Goal: Task Accomplishment & Management: Manage account settings

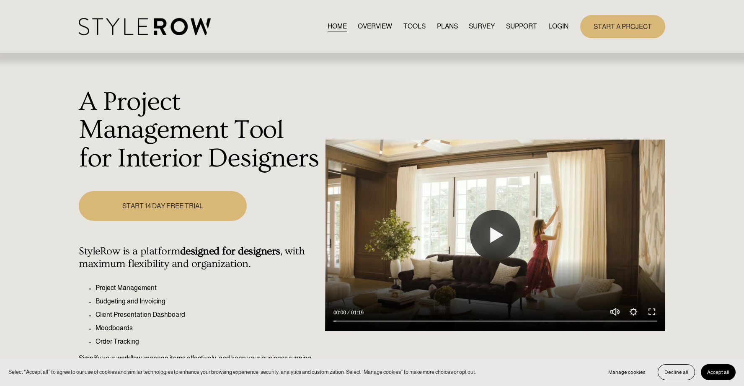
click at [550, 27] on link "LOGIN" at bounding box center [559, 26] width 20 height 11
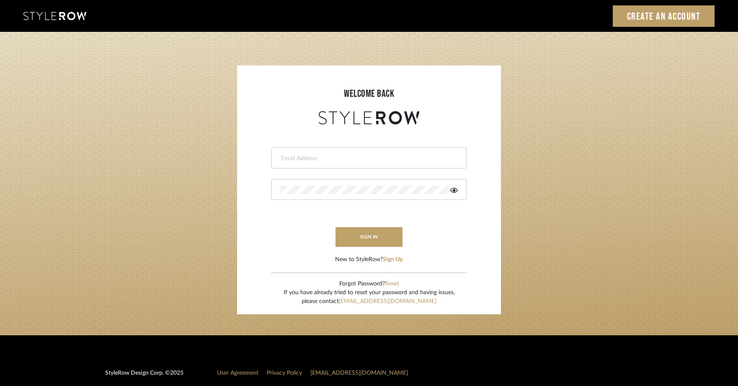
type input "tami@clothandkind.com"
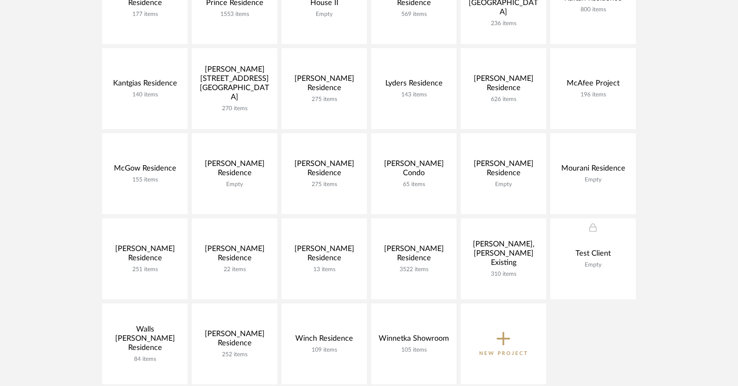
scroll to position [365, 0]
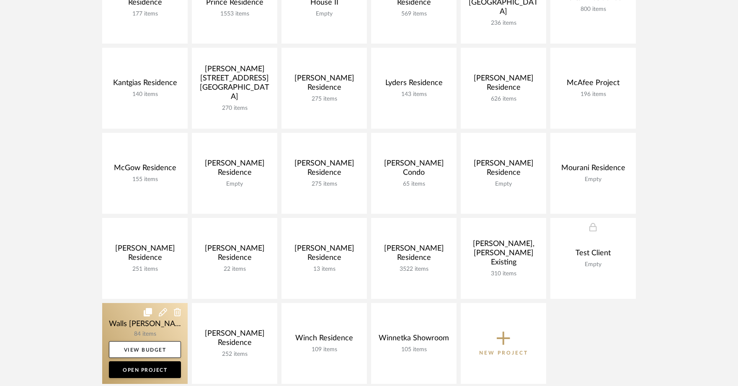
click at [132, 334] on link at bounding box center [144, 343] width 85 height 81
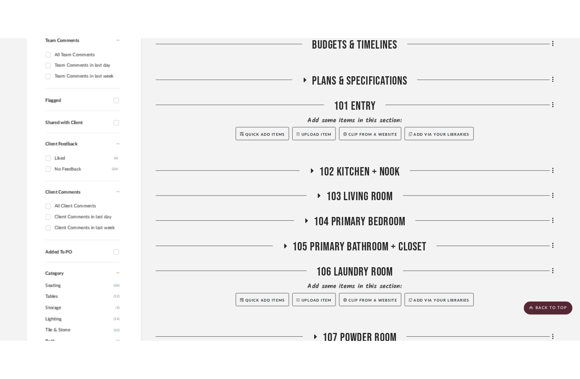
scroll to position [277, 0]
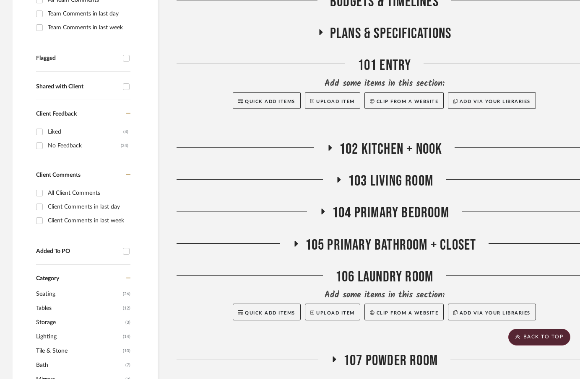
click at [375, 151] on span "102 Kitchen + Nook" at bounding box center [390, 149] width 103 height 18
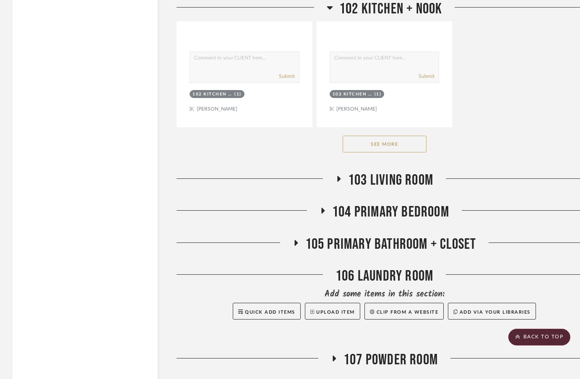
scroll to position [1435, 0]
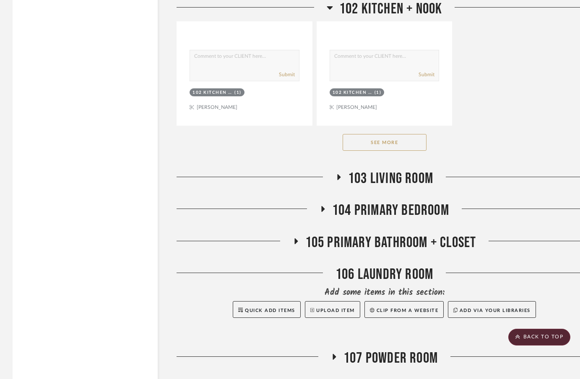
click at [410, 173] on span "103 Living Room" at bounding box center [390, 179] width 85 height 18
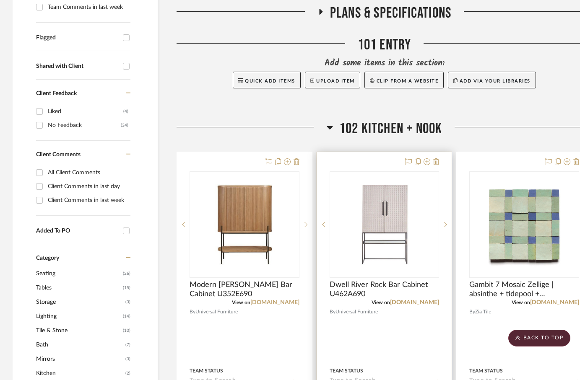
scroll to position [298, 0]
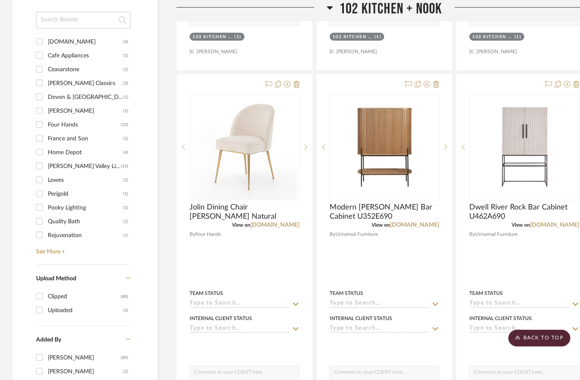
scroll to position [749, 0]
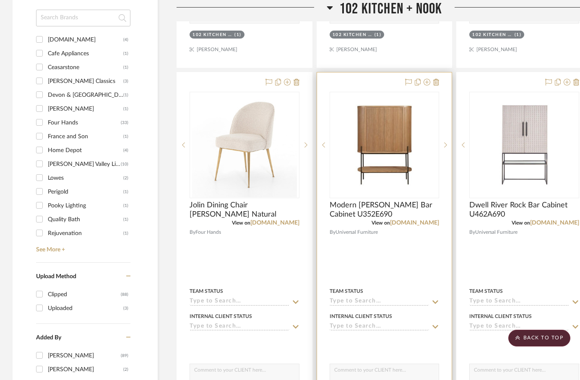
click at [0, 0] on div at bounding box center [0, 0] width 0 height 0
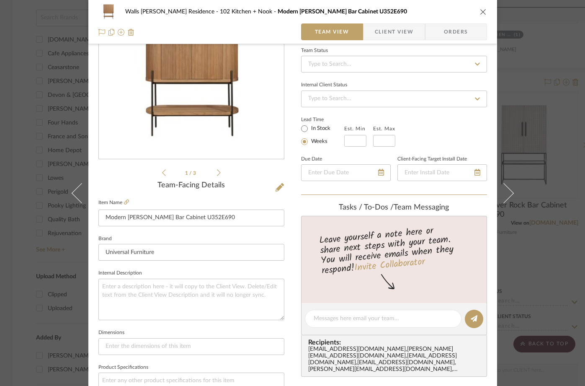
scroll to position [334, 0]
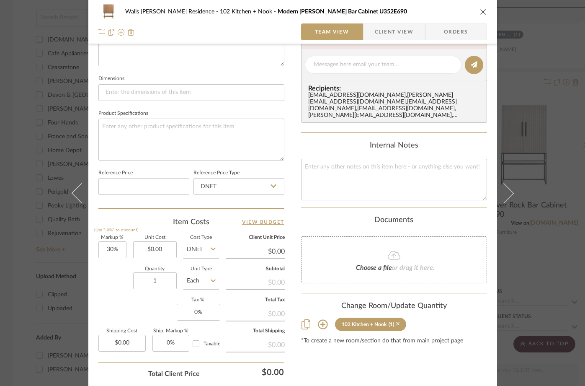
click at [396, 321] on icon at bounding box center [398, 324] width 4 height 6
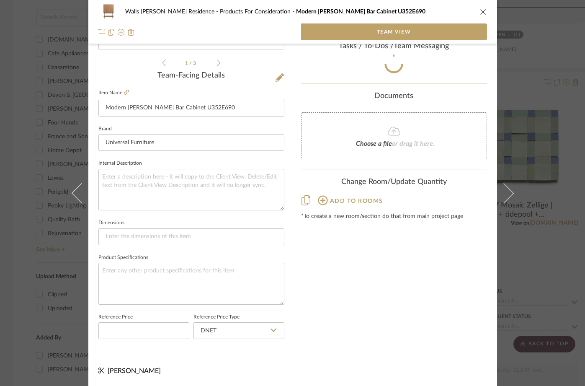
scroll to position [193, 0]
click at [480, 11] on icon "close" at bounding box center [483, 11] width 7 height 7
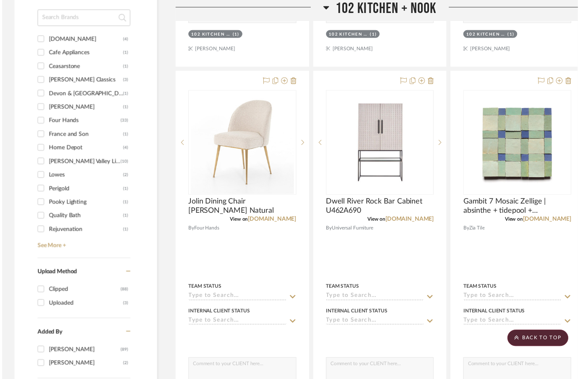
scroll to position [749, 0]
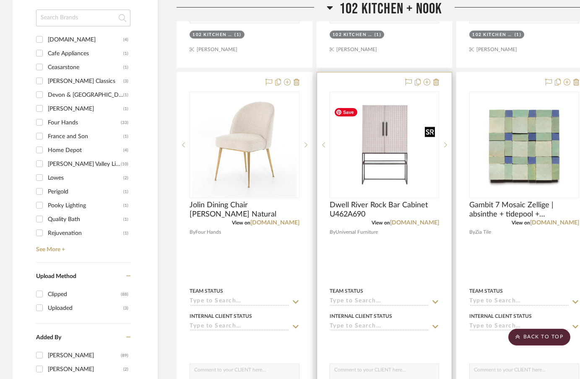
click at [0, 0] on img at bounding box center [0, 0] width 0 height 0
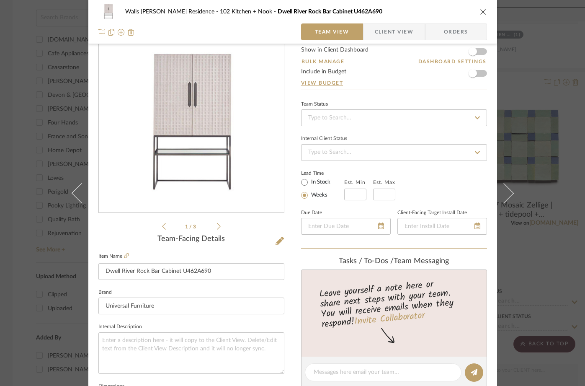
scroll to position [357, 0]
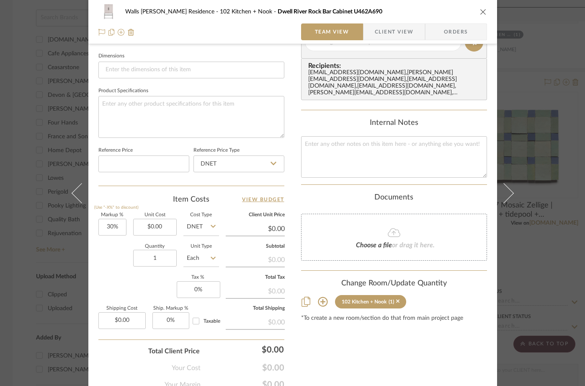
click at [397, 295] on sr-tag "102 Kitchen + Nook (1)" at bounding box center [371, 301] width 72 height 13
click at [396, 300] on icon at bounding box center [398, 302] width 4 height 4
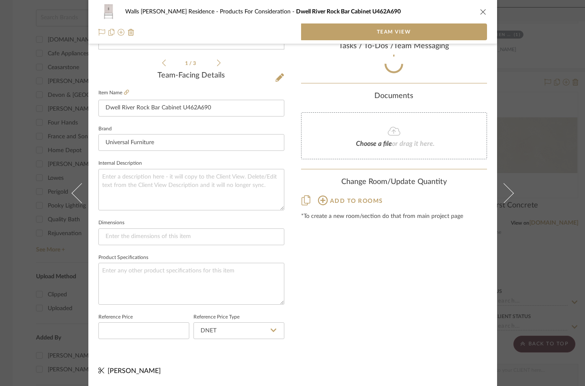
scroll to position [193, 0]
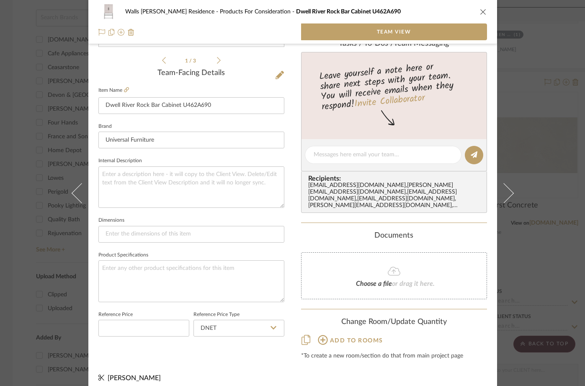
click at [480, 13] on icon "close" at bounding box center [483, 11] width 7 height 7
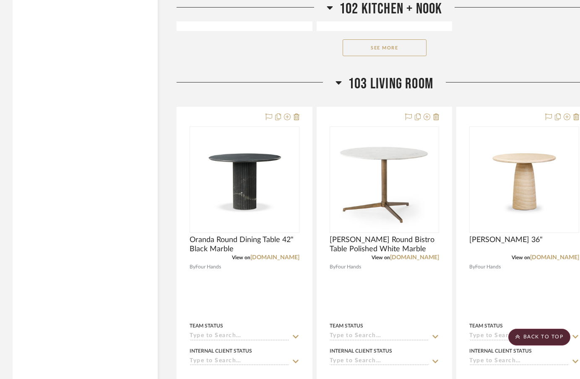
scroll to position [1530, 0]
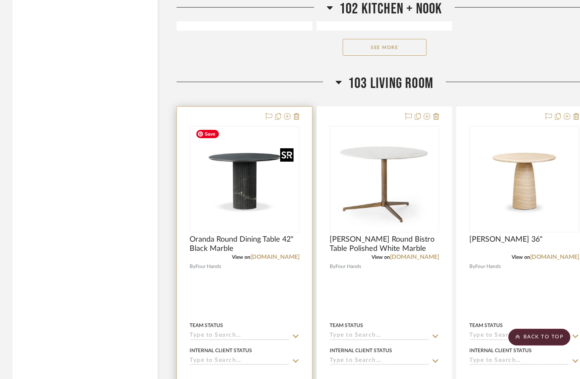
click at [259, 185] on img "0" at bounding box center [242, 179] width 105 height 105
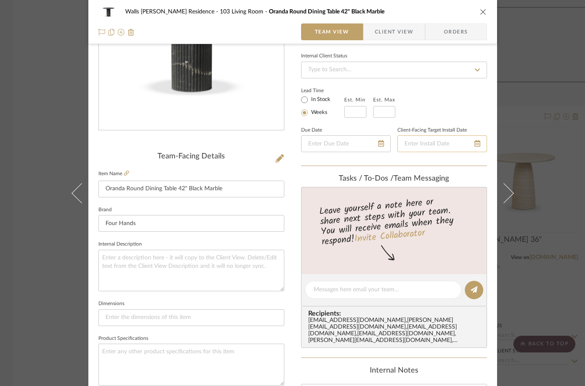
scroll to position [0, 0]
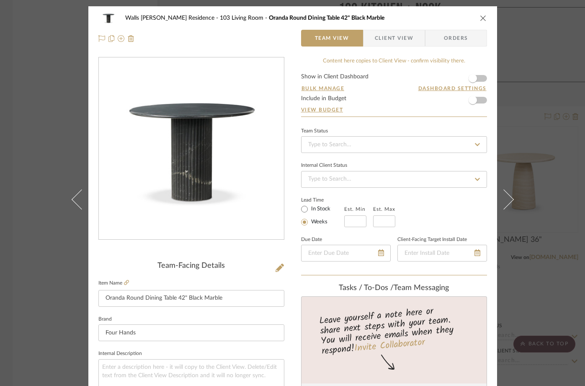
click at [480, 15] on icon "close" at bounding box center [483, 18] width 7 height 7
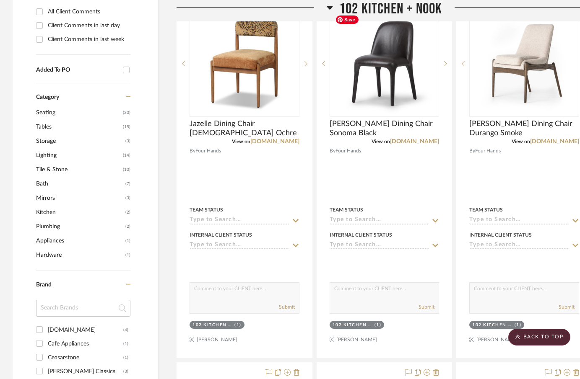
scroll to position [389, 0]
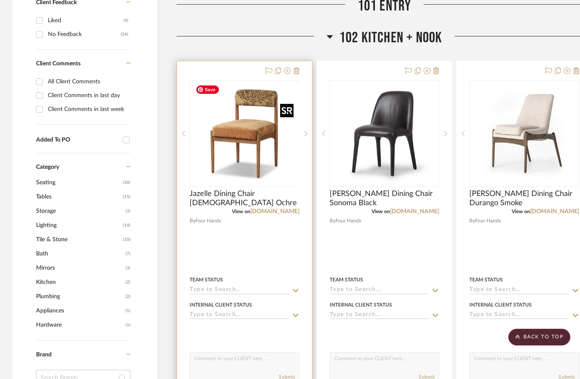
click at [251, 115] on div at bounding box center [244, 133] width 110 height 106
click at [244, 127] on img "0" at bounding box center [244, 133] width 105 height 105
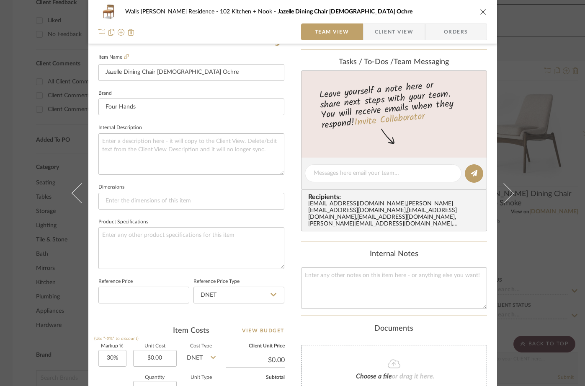
scroll to position [390, 0]
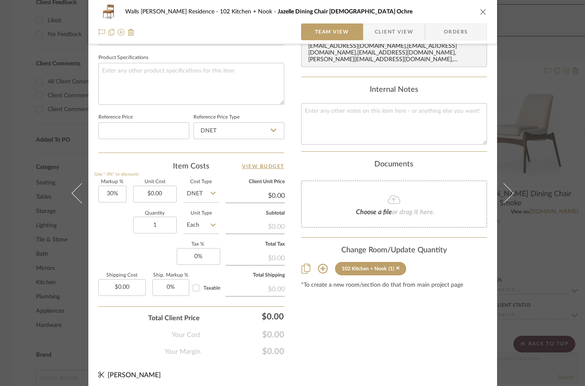
click at [318, 264] on icon at bounding box center [323, 269] width 10 height 10
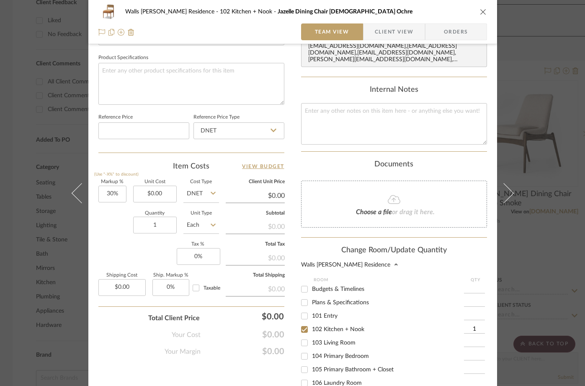
click at [301, 336] on input "103 Living Room" at bounding box center [304, 342] width 13 height 13
checkbox input "true"
type input "1"
click at [302, 324] on input "102 Kitchen + Nook" at bounding box center [304, 329] width 13 height 13
checkbox input "false"
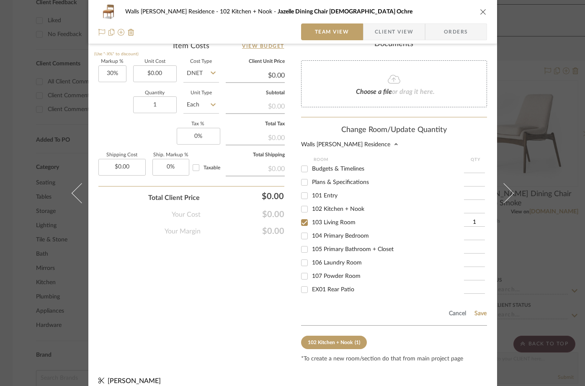
scroll to position [518, 0]
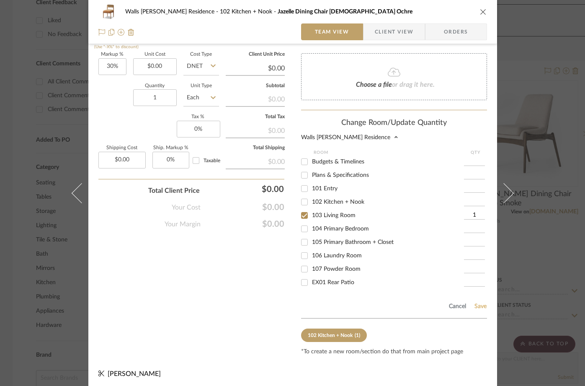
click at [477, 303] on button "Save" at bounding box center [480, 306] width 13 height 7
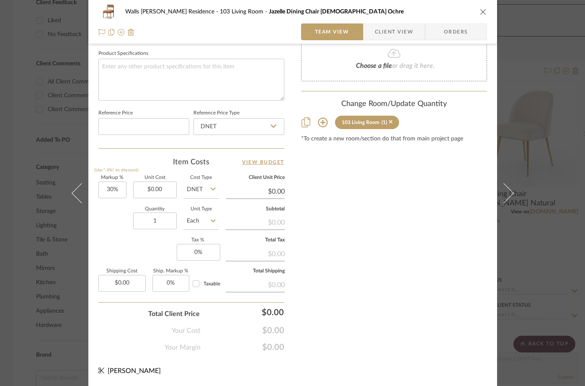
scroll to position [393, 0]
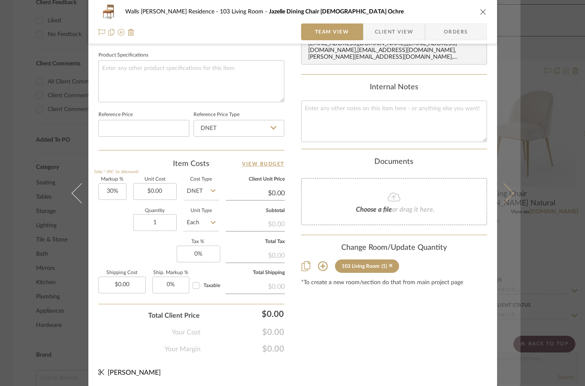
click at [509, 137] on button at bounding box center [508, 193] width 23 height 386
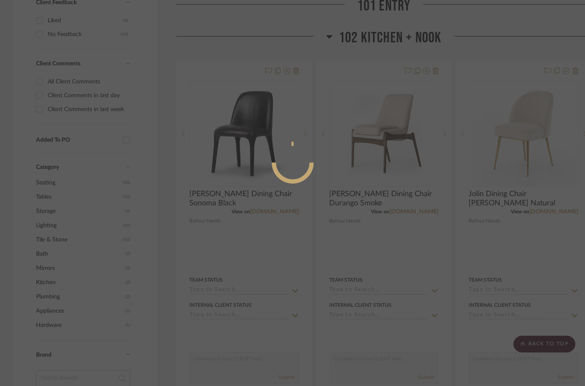
scroll to position [0, 0]
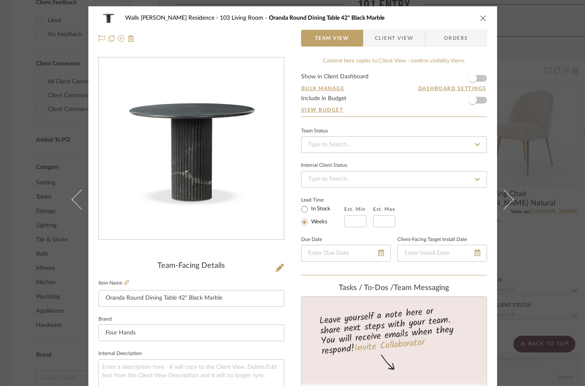
click at [482, 18] on icon "close" at bounding box center [483, 18] width 7 height 7
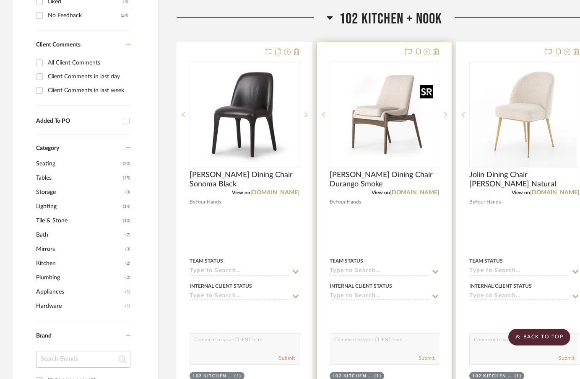
scroll to position [336, 0]
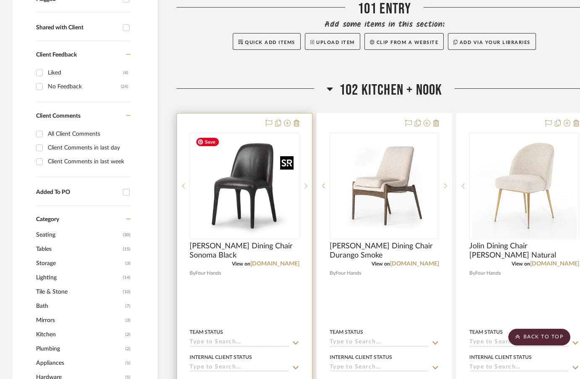
click at [253, 186] on img "0" at bounding box center [244, 186] width 105 height 105
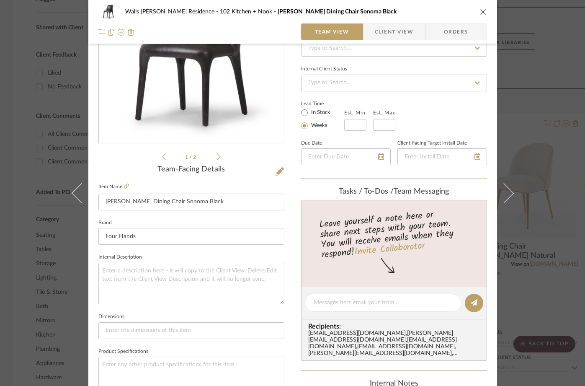
scroll to position [359, 0]
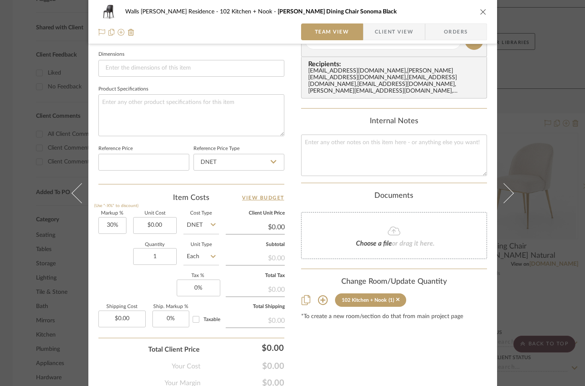
click at [318, 295] on icon at bounding box center [323, 300] width 10 height 10
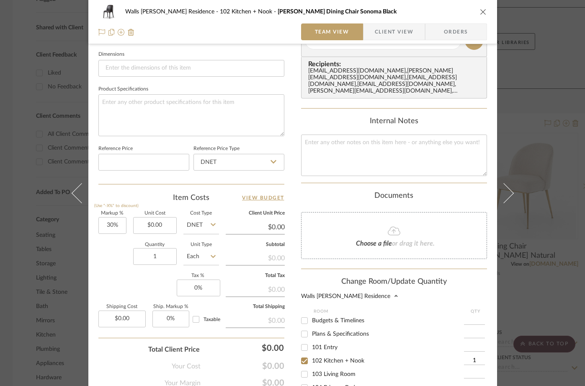
click at [303, 368] on input "103 Living Room" at bounding box center [304, 374] width 13 height 13
checkbox input "true"
type input "1"
click at [303, 356] on input "102 Kitchen + Nook" at bounding box center [304, 360] width 13 height 13
checkbox input "false"
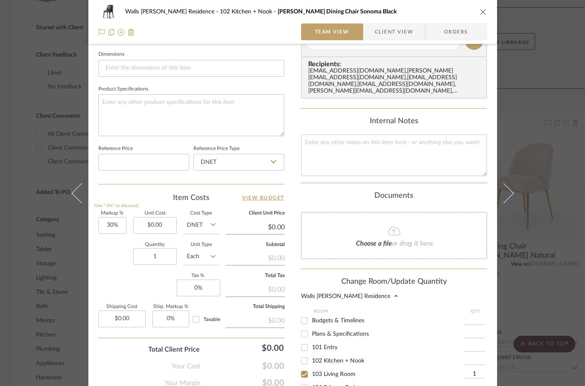
scroll to position [518, 0]
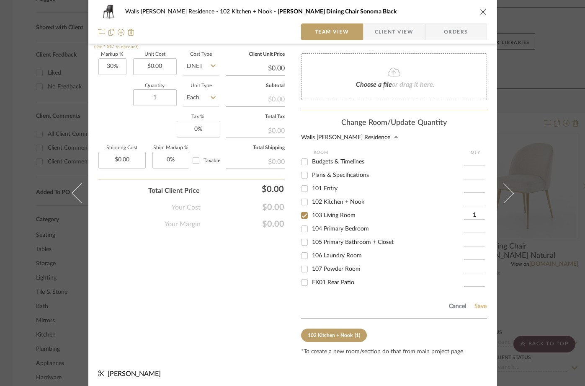
click at [478, 303] on button "Save" at bounding box center [480, 306] width 13 height 7
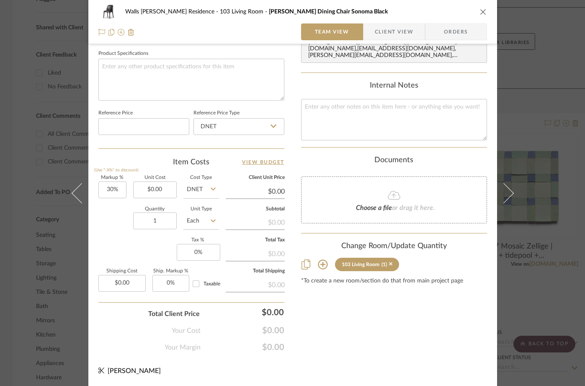
scroll to position [393, 0]
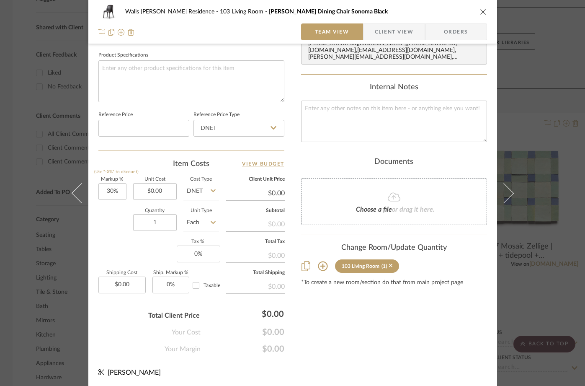
click at [480, 12] on icon "close" at bounding box center [483, 11] width 7 height 7
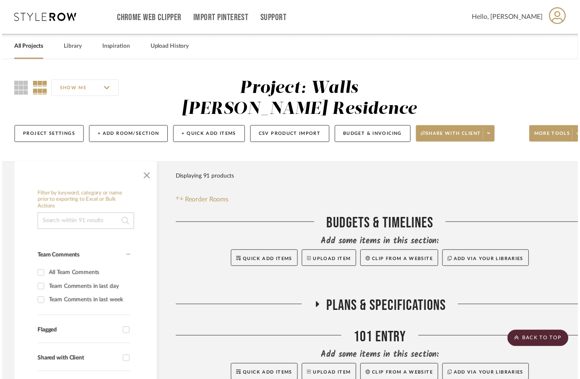
scroll to position [336, 0]
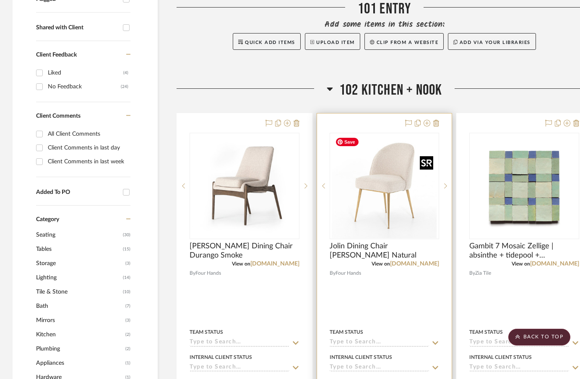
click at [0, 0] on img at bounding box center [0, 0] width 0 height 0
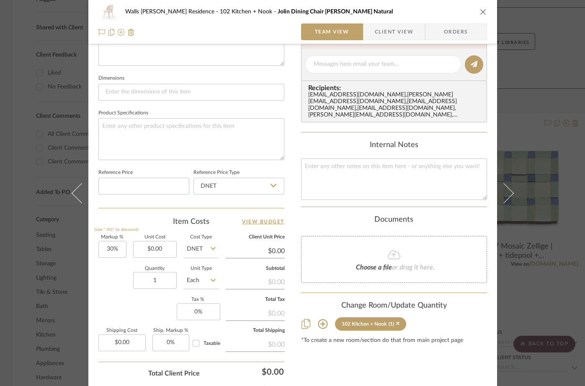
scroll to position [338, 0]
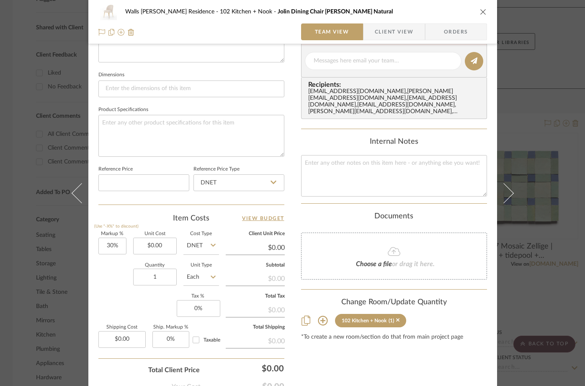
click at [318, 316] on icon at bounding box center [323, 321] width 10 height 10
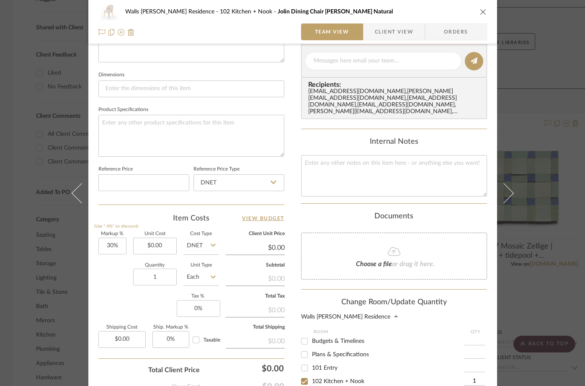
scroll to position [384, 0]
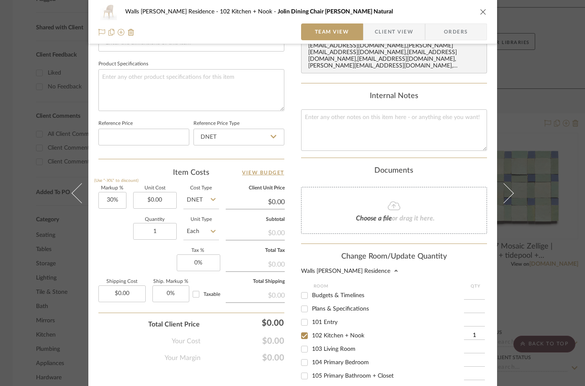
click at [302, 346] on input "103 Living Room" at bounding box center [304, 348] width 13 height 13
checkbox input "true"
type input "1"
click at [302, 329] on input "102 Kitchen + Nook" at bounding box center [304, 335] width 13 height 13
checkbox input "false"
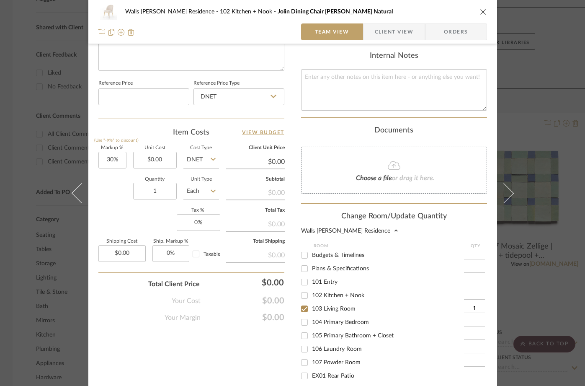
scroll to position [518, 0]
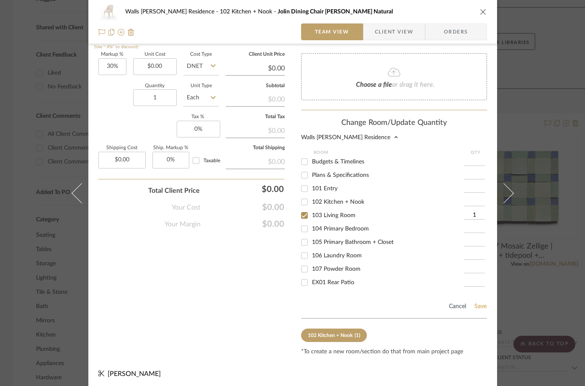
click at [476, 306] on button "Save" at bounding box center [480, 306] width 13 height 7
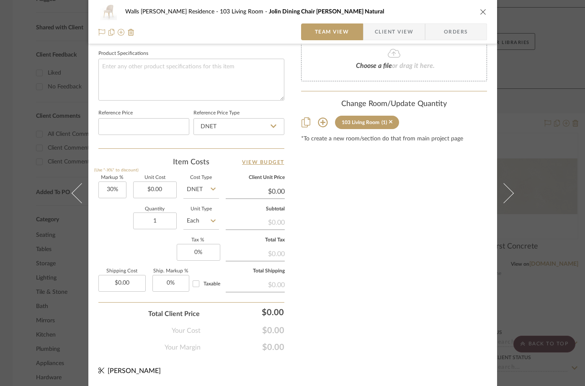
scroll to position [393, 0]
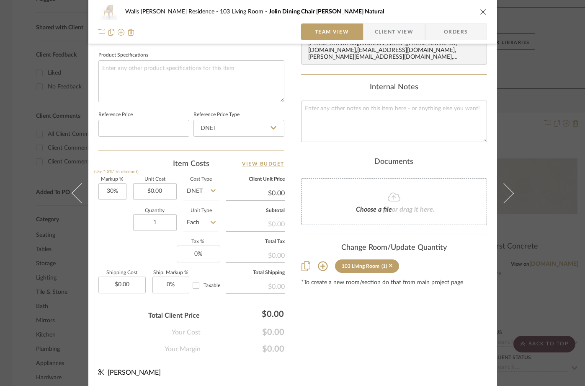
click at [480, 12] on icon "close" at bounding box center [483, 11] width 7 height 7
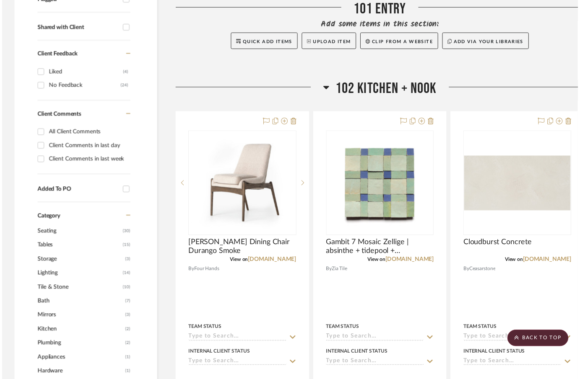
scroll to position [336, 0]
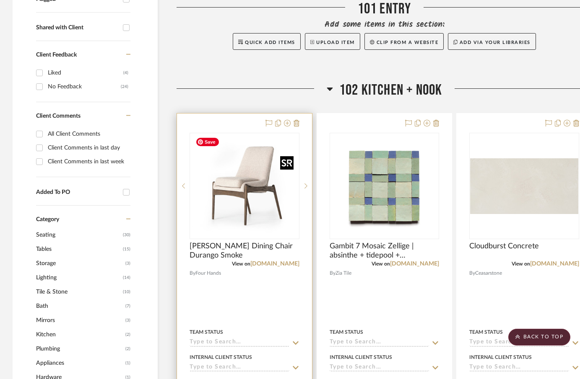
click at [243, 201] on img "0" at bounding box center [244, 186] width 105 height 105
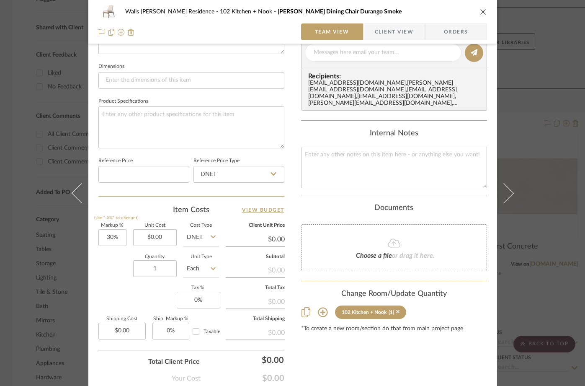
scroll to position [355, 0]
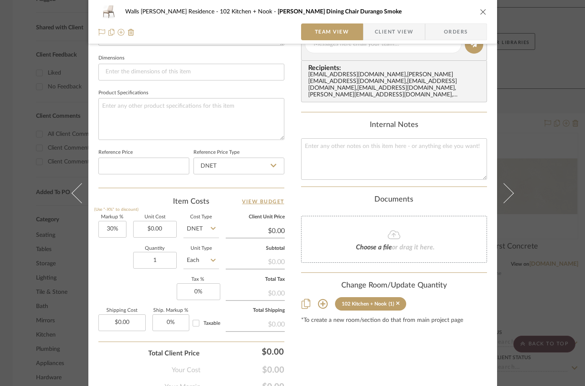
click at [320, 299] on icon at bounding box center [323, 304] width 10 height 10
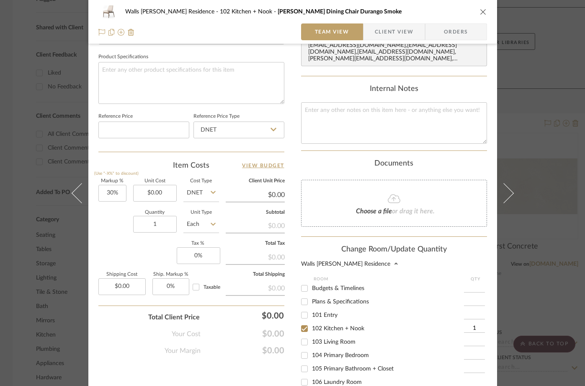
scroll to position [395, 0]
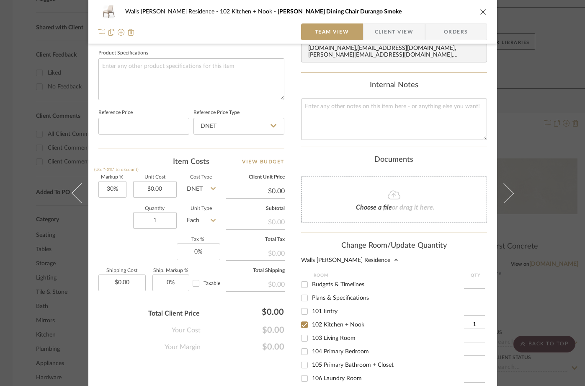
click at [304, 333] on input "103 Living Room" at bounding box center [304, 337] width 13 height 13
checkbox input "true"
type input "1"
click at [304, 318] on input "102 Kitchen + Nook" at bounding box center [304, 324] width 13 height 13
checkbox input "false"
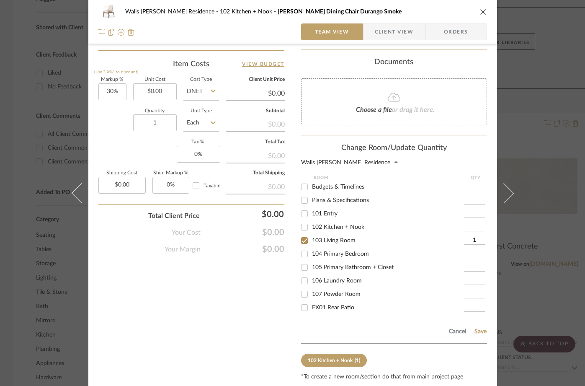
scroll to position [518, 0]
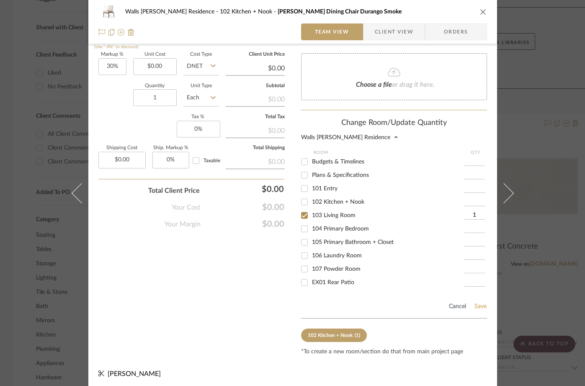
click at [477, 303] on button "Save" at bounding box center [480, 306] width 13 height 7
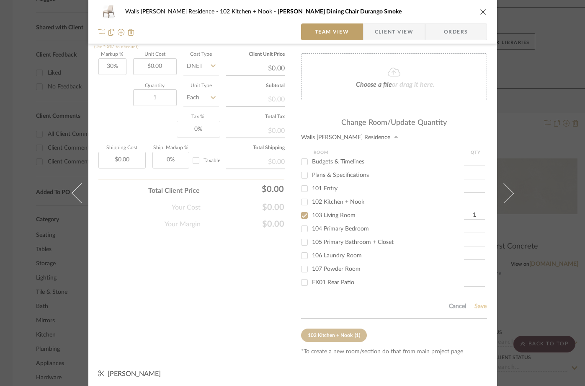
scroll to position [393, 0]
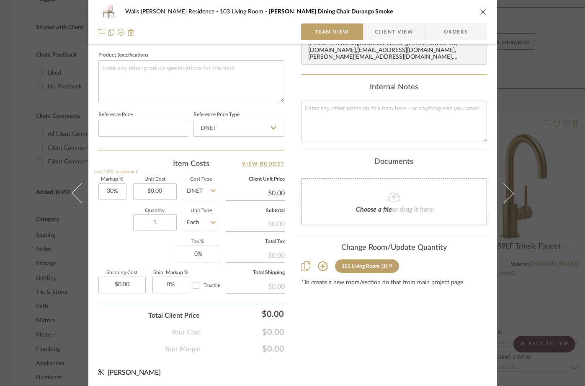
click at [480, 13] on icon "close" at bounding box center [483, 11] width 7 height 7
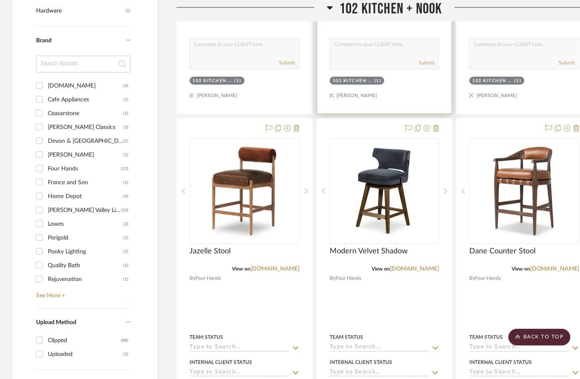
scroll to position [727, 0]
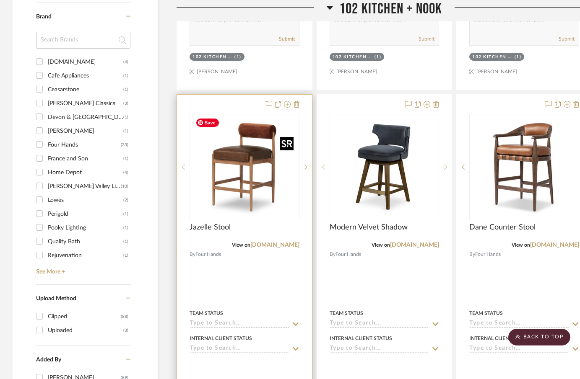
click at [253, 183] on img "0" at bounding box center [244, 167] width 105 height 105
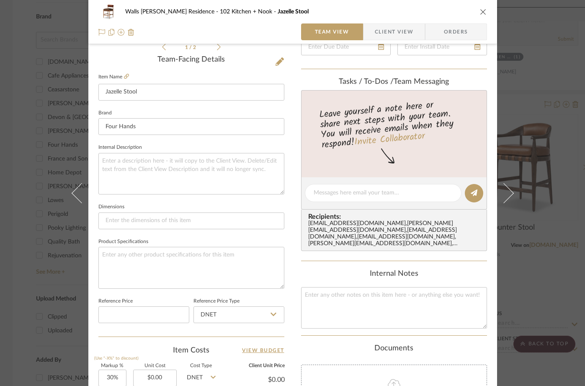
scroll to position [371, 0]
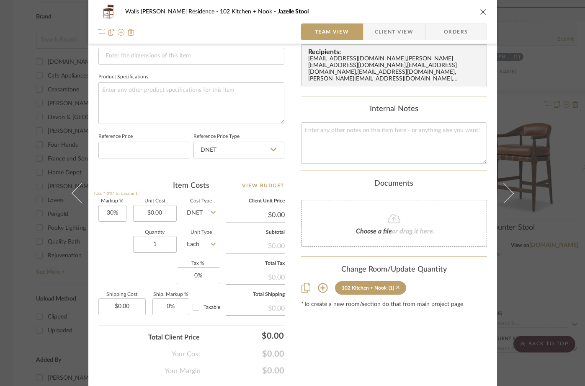
click at [396, 286] on icon at bounding box center [398, 288] width 4 height 4
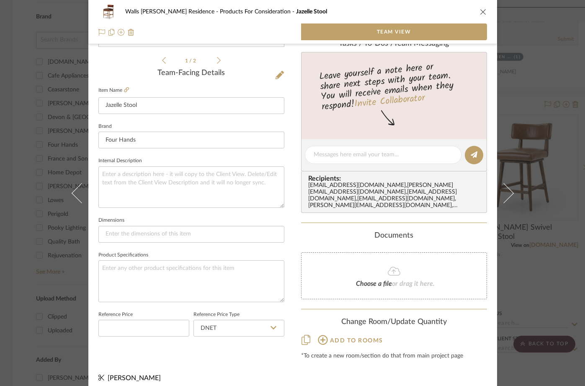
click at [480, 13] on icon "close" at bounding box center [483, 11] width 7 height 7
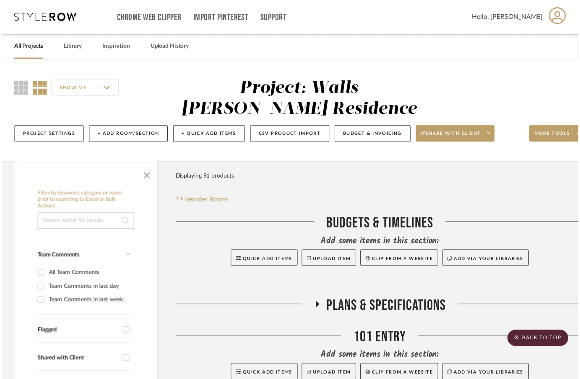
scroll to position [727, 0]
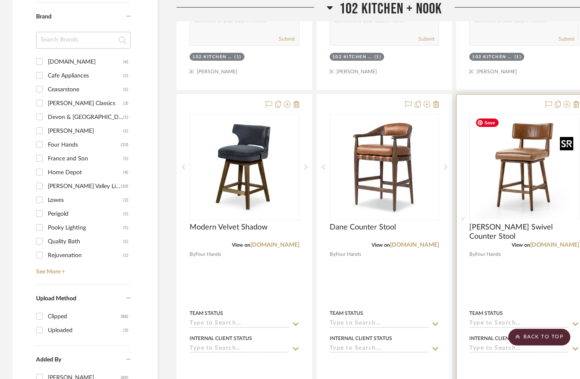
click at [493, 161] on img "0" at bounding box center [523, 167] width 105 height 105
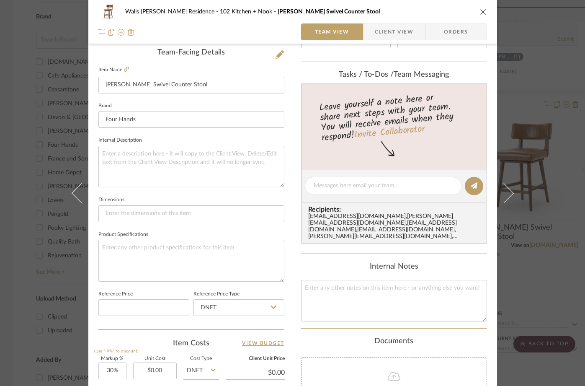
scroll to position [333, 0]
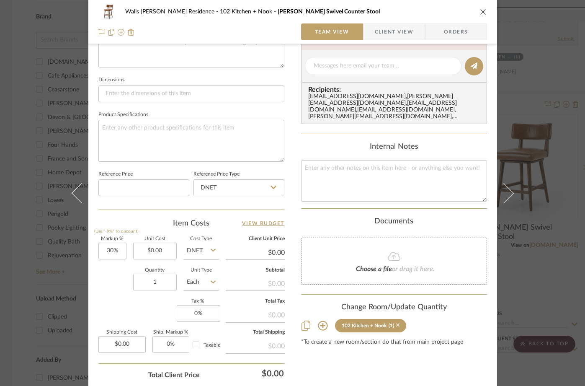
click at [396, 324] on icon at bounding box center [398, 326] width 4 height 4
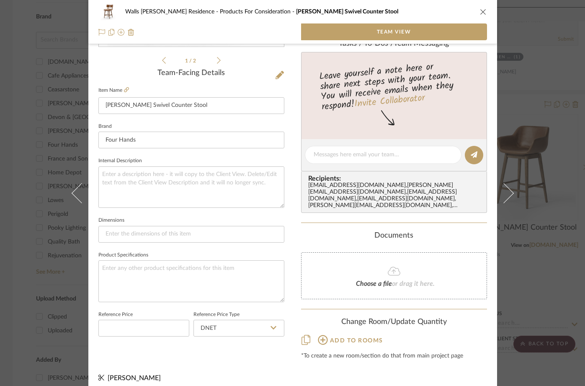
click at [480, 9] on button "close" at bounding box center [484, 12] width 8 height 8
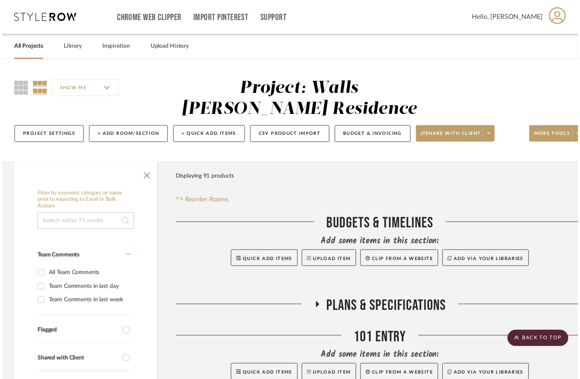
scroll to position [727, 0]
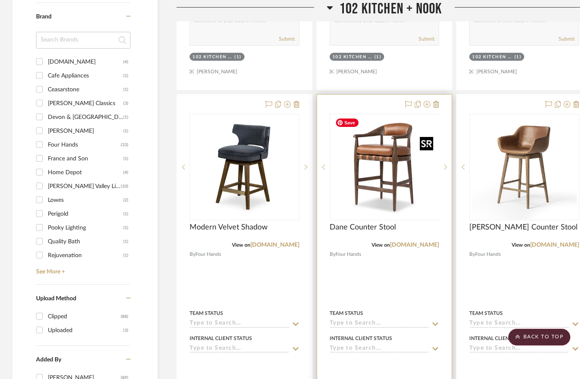
click at [397, 162] on div at bounding box center [384, 167] width 110 height 106
click at [397, 162] on img "0" at bounding box center [383, 167] width 105 height 105
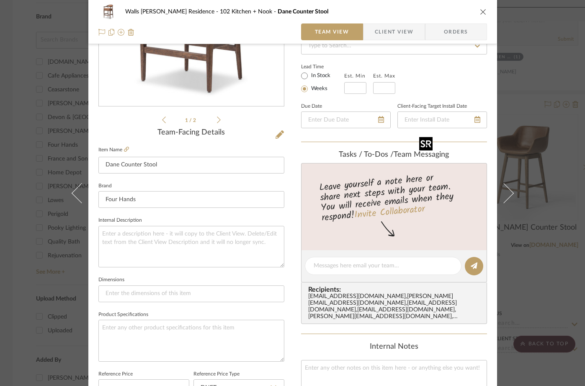
scroll to position [393, 0]
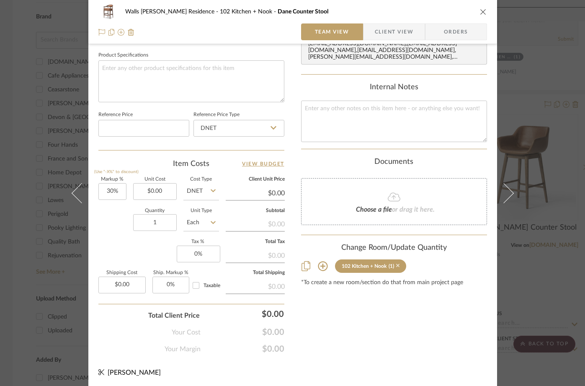
click at [396, 263] on icon at bounding box center [398, 266] width 4 height 6
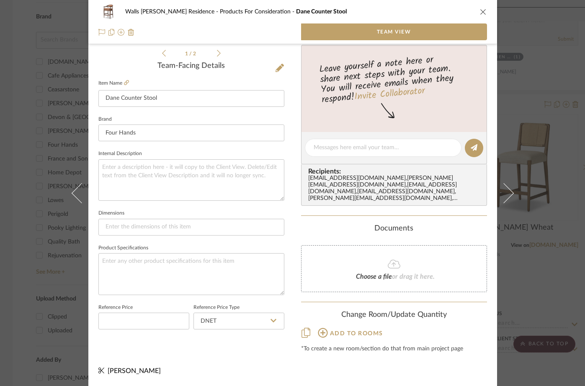
scroll to position [193, 0]
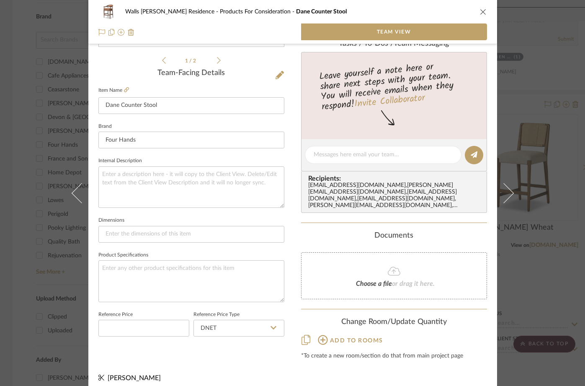
click at [480, 14] on icon "close" at bounding box center [483, 11] width 7 height 7
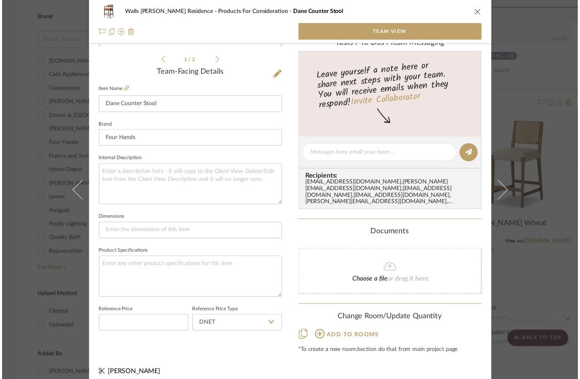
scroll to position [727, 0]
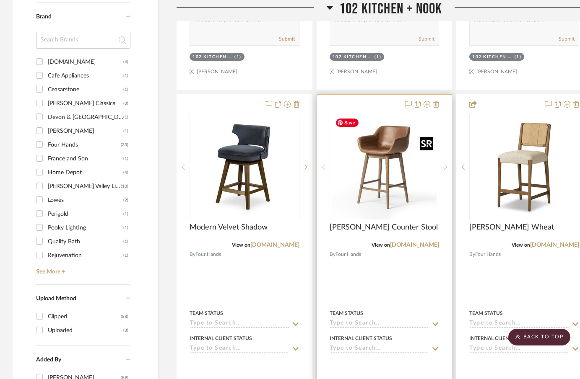
click at [380, 186] on img "0" at bounding box center [383, 167] width 105 height 105
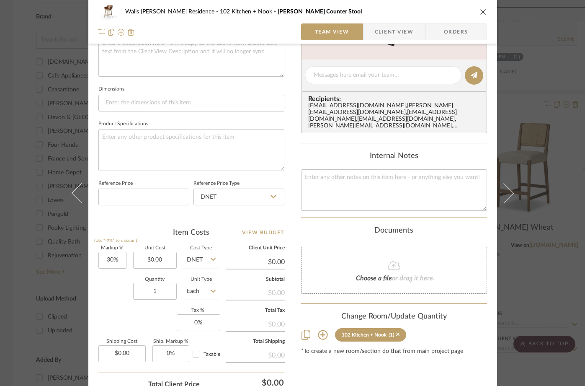
scroll to position [332, 0]
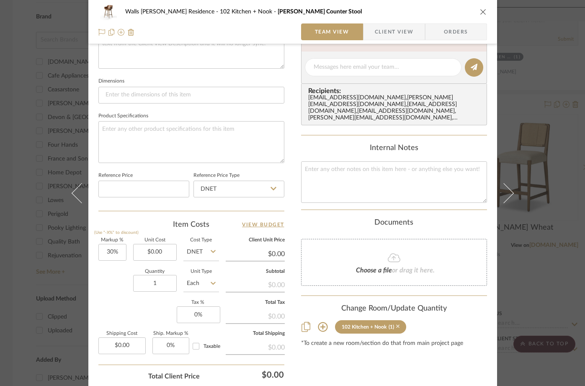
click at [396, 324] on icon at bounding box center [398, 327] width 4 height 6
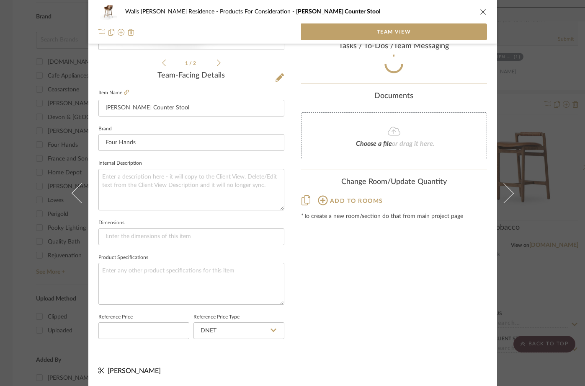
scroll to position [193, 0]
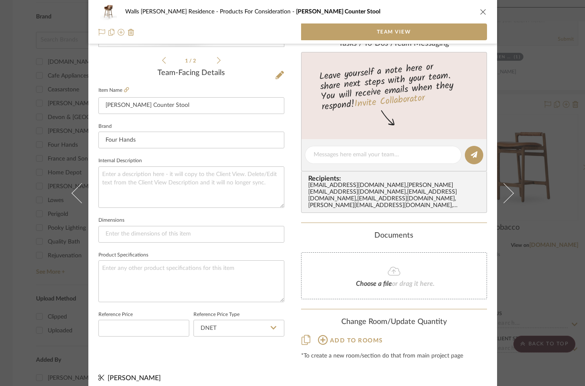
click at [483, 10] on icon "close" at bounding box center [483, 11] width 7 height 7
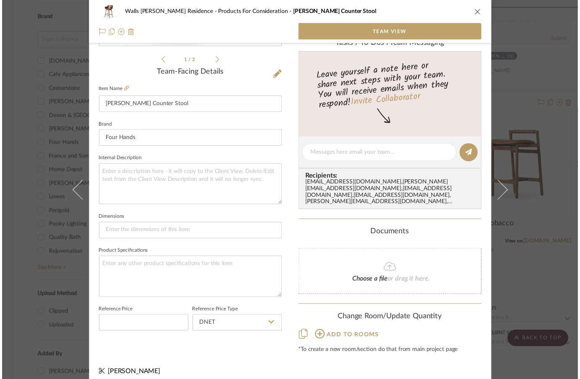
scroll to position [727, 0]
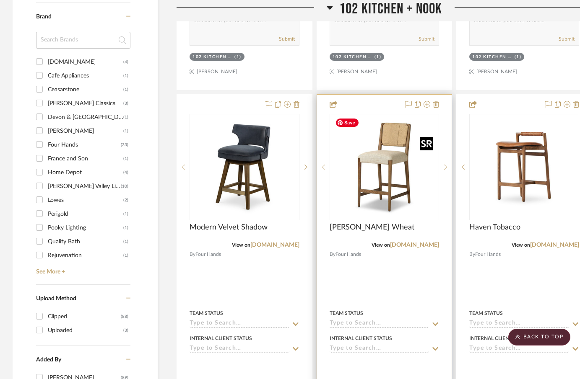
click at [389, 173] on img "0" at bounding box center [383, 167] width 105 height 105
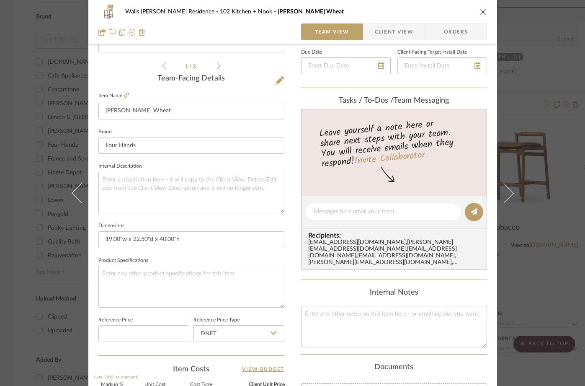
scroll to position [321, 0]
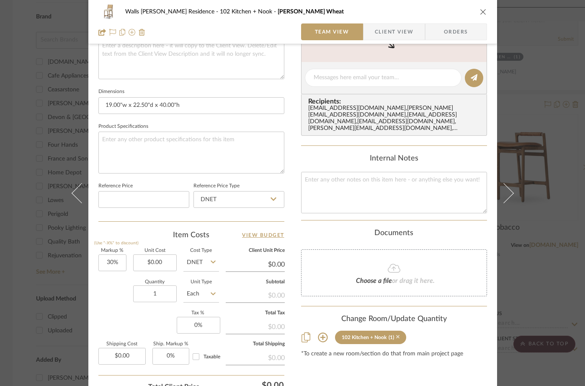
click at [396, 335] on icon at bounding box center [398, 337] width 4 height 4
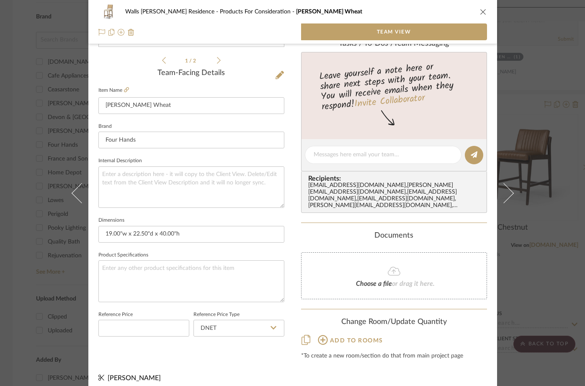
click at [482, 9] on icon "close" at bounding box center [483, 11] width 7 height 7
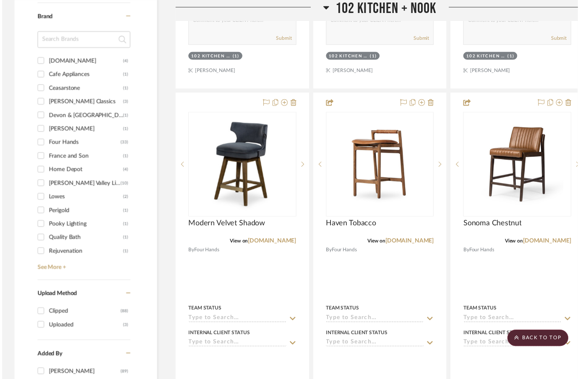
scroll to position [727, 0]
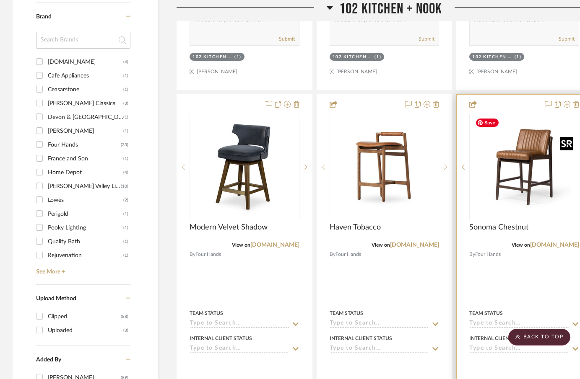
click at [0, 0] on img at bounding box center [0, 0] width 0 height 0
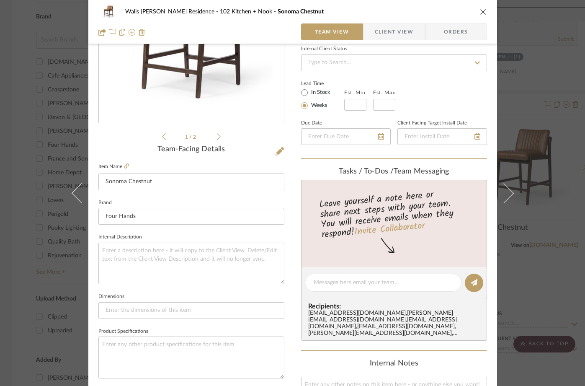
scroll to position [323, 0]
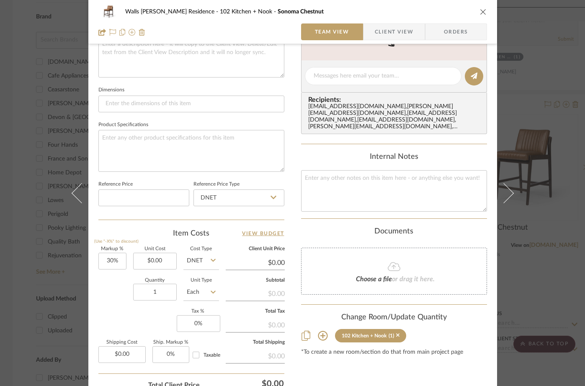
click at [397, 329] on sr-tag "102 Kitchen + Nook (1)" at bounding box center [371, 335] width 72 height 13
click at [396, 332] on icon at bounding box center [398, 335] width 4 height 6
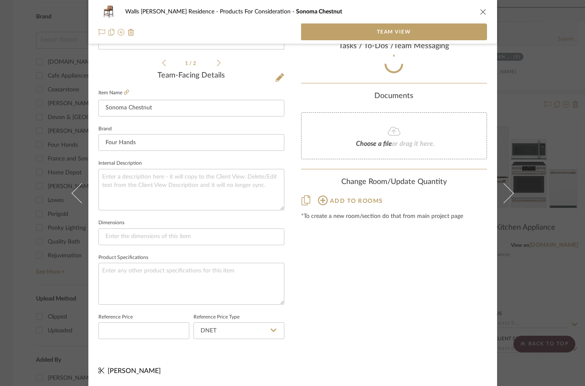
scroll to position [193, 0]
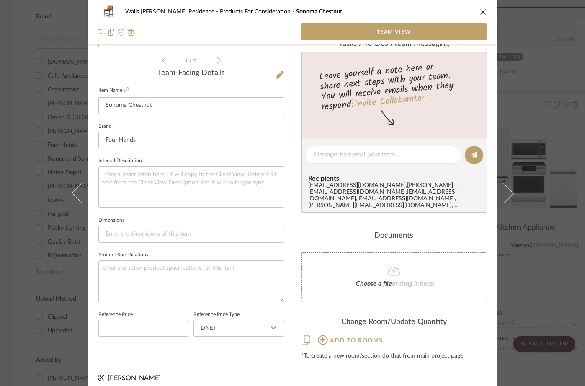
click at [481, 10] on icon "close" at bounding box center [483, 11] width 7 height 7
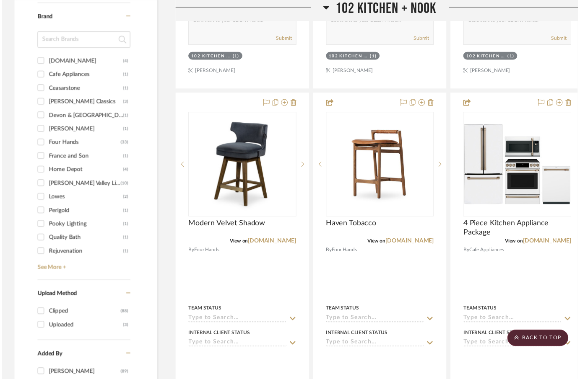
scroll to position [727, 0]
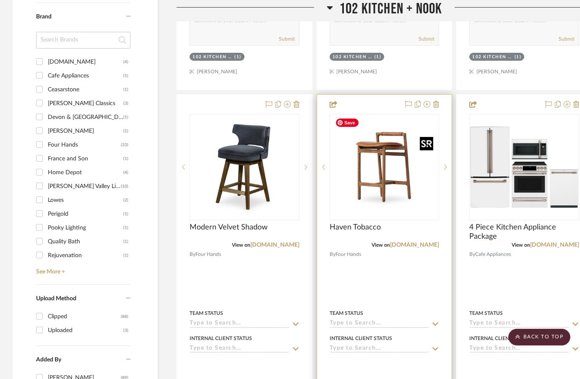
click at [372, 177] on img "0" at bounding box center [383, 167] width 105 height 105
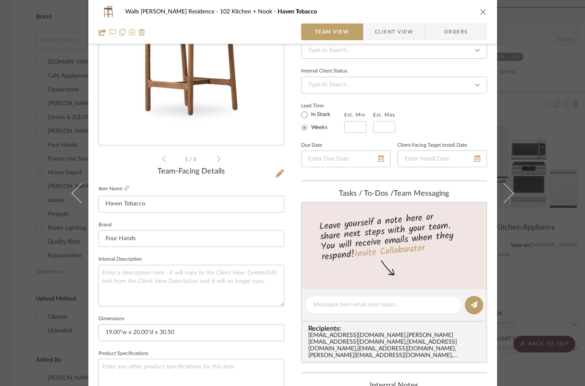
scroll to position [327, 0]
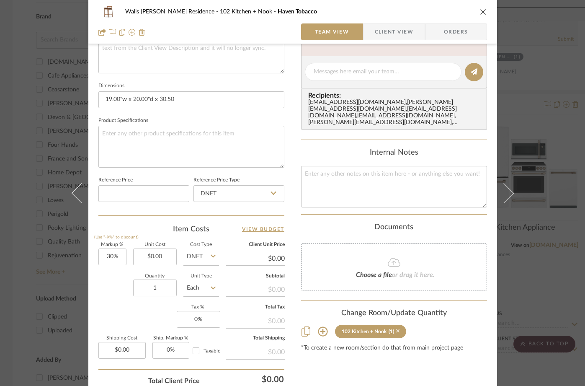
click at [396, 328] on icon at bounding box center [398, 331] width 4 height 6
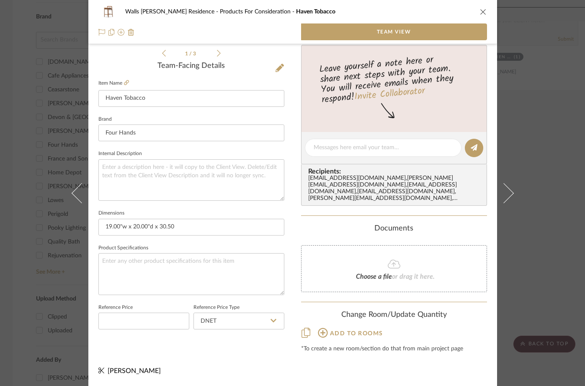
scroll to position [193, 0]
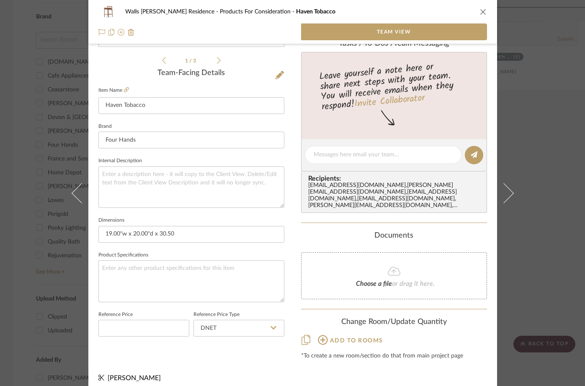
click at [481, 9] on icon "close" at bounding box center [483, 11] width 7 height 7
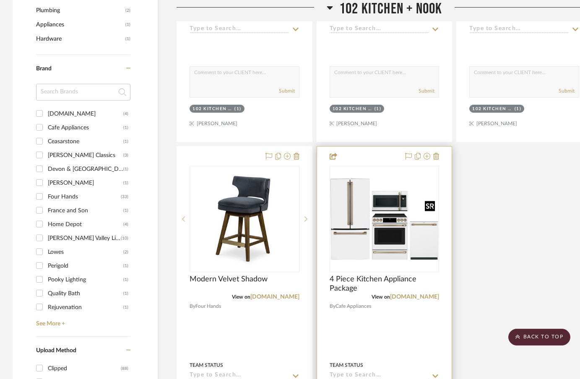
scroll to position [0, 0]
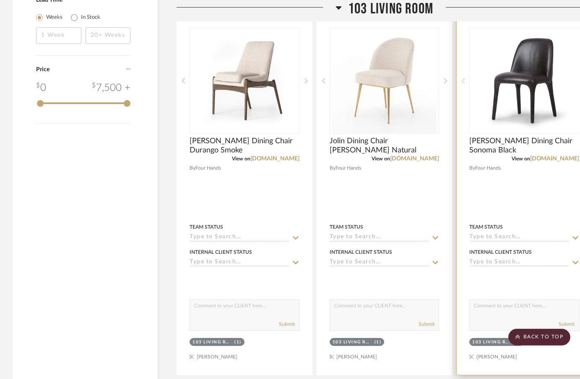
click at [461, 77] on div at bounding box center [462, 81] width 13 height 106
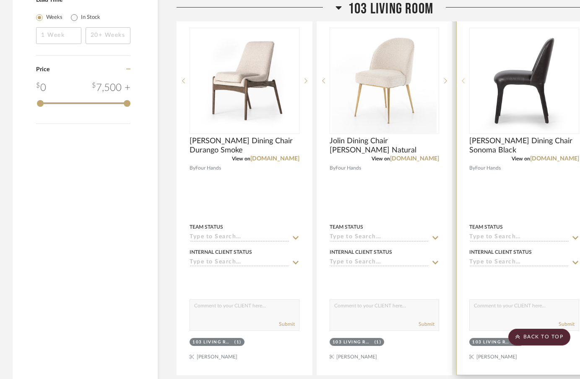
click at [461, 77] on div at bounding box center [462, 81] width 13 height 106
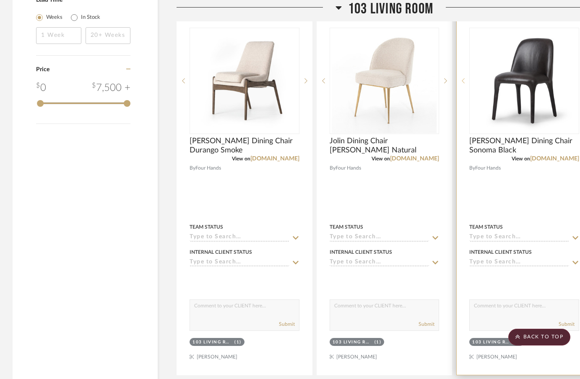
click at [461, 77] on div at bounding box center [462, 81] width 13 height 106
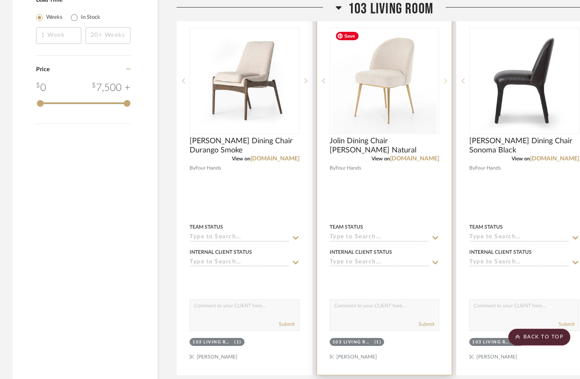
click at [442, 79] on sr-next-btn at bounding box center [445, 81] width 13 height 6
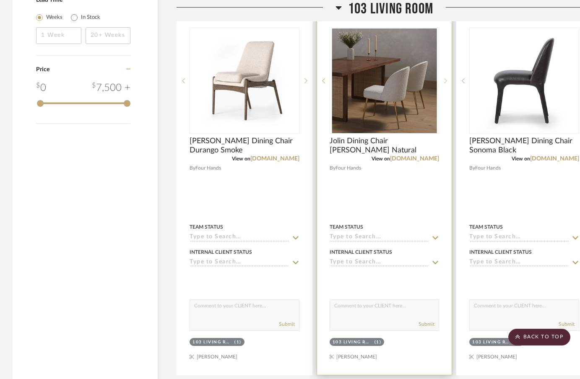
click at [442, 79] on sr-next-btn at bounding box center [445, 81] width 13 height 6
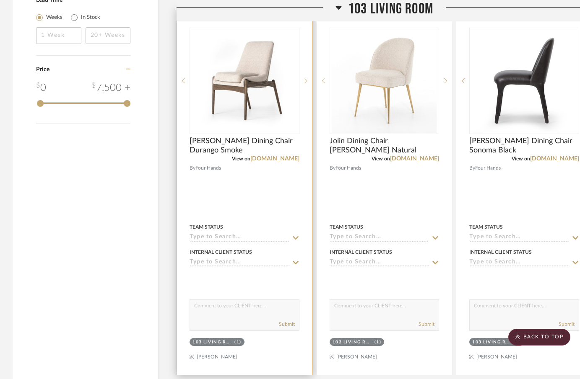
click at [308, 78] on sr-next-btn at bounding box center [305, 81] width 13 height 6
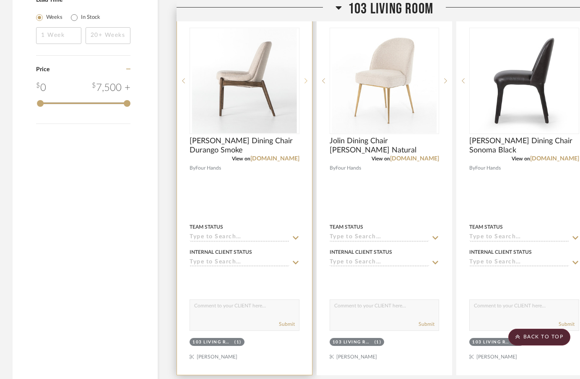
click at [308, 78] on sr-next-btn at bounding box center [305, 81] width 13 height 6
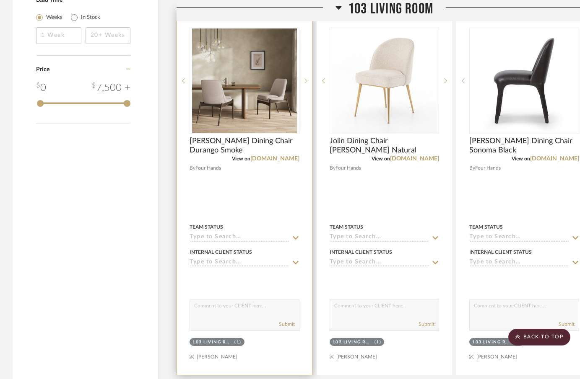
click at [308, 78] on sr-next-btn at bounding box center [305, 81] width 13 height 6
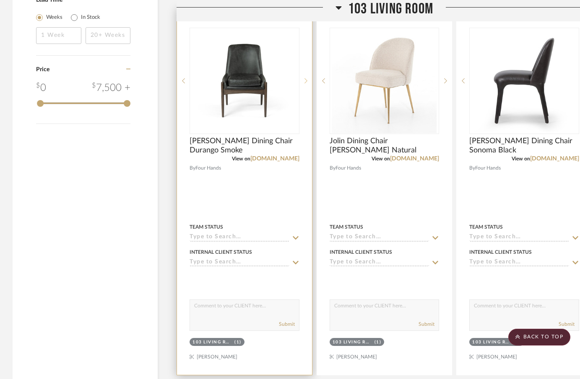
click at [308, 78] on sr-next-btn at bounding box center [305, 81] width 13 height 6
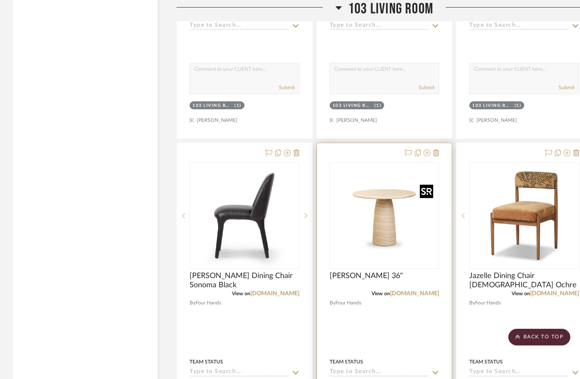
scroll to position [1458, 0]
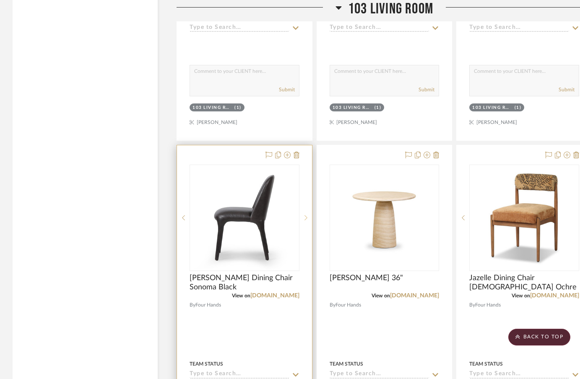
click at [303, 216] on sr-next-btn at bounding box center [305, 218] width 13 height 6
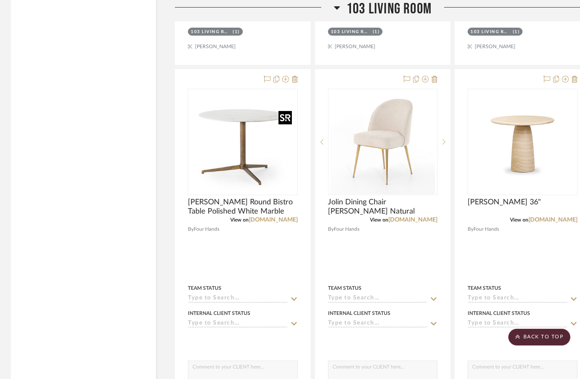
scroll to position [1536, 2]
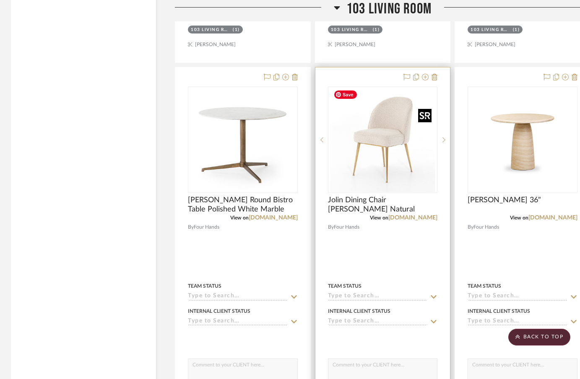
click at [386, 129] on img "0" at bounding box center [382, 140] width 105 height 105
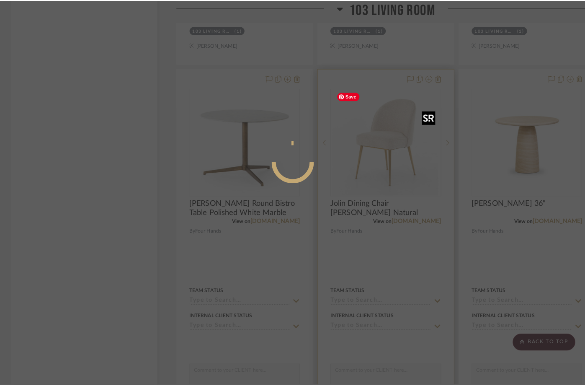
scroll to position [0, 0]
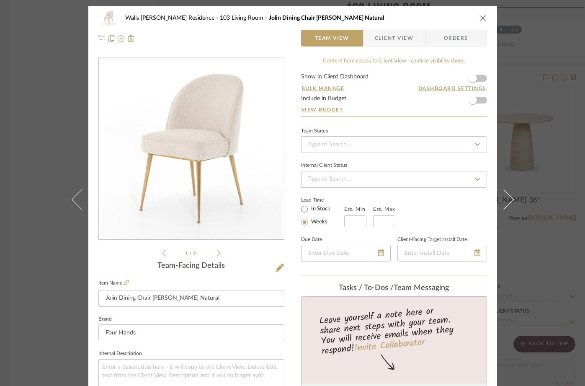
click at [480, 19] on icon "close" at bounding box center [483, 18] width 7 height 7
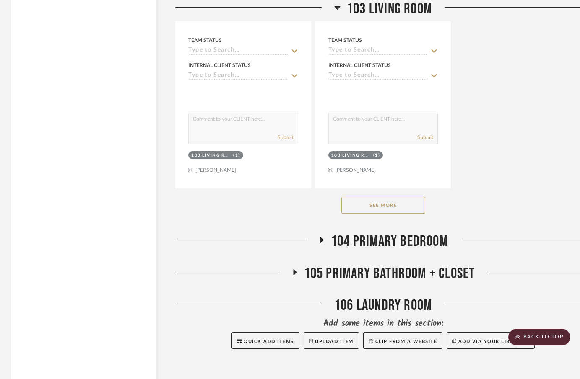
scroll to position [2154, 1]
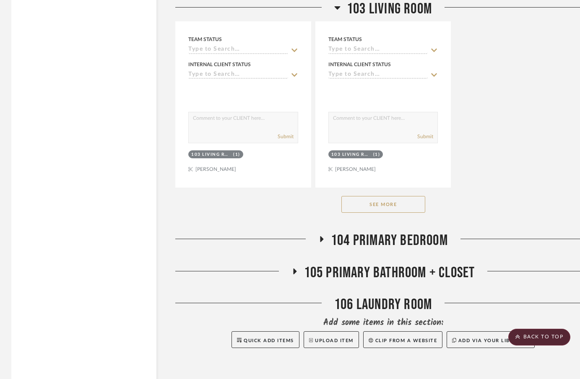
click at [395, 202] on button "See More" at bounding box center [383, 204] width 84 height 17
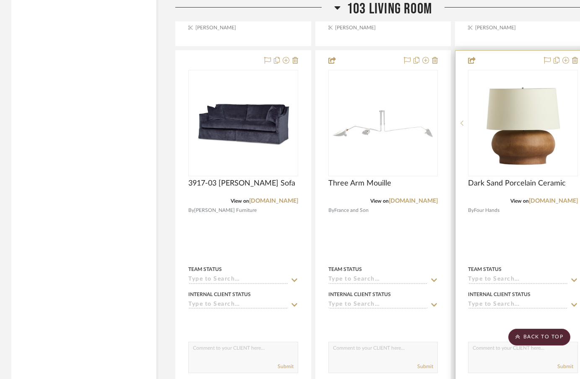
scroll to position [2348, 1]
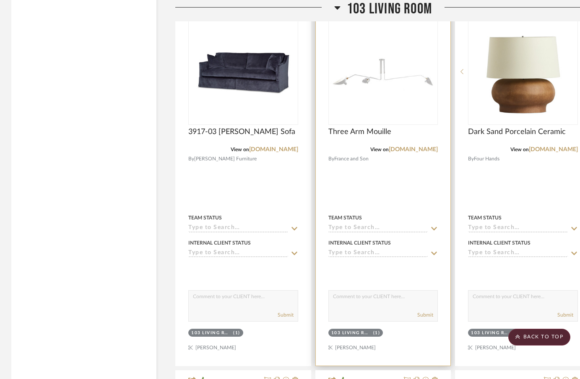
click at [335, 298] on textarea at bounding box center [383, 299] width 109 height 16
type textarea "Final--price from [PERSON_NAME]"
click at [425, 313] on button "Submit" at bounding box center [425, 315] width 16 height 8
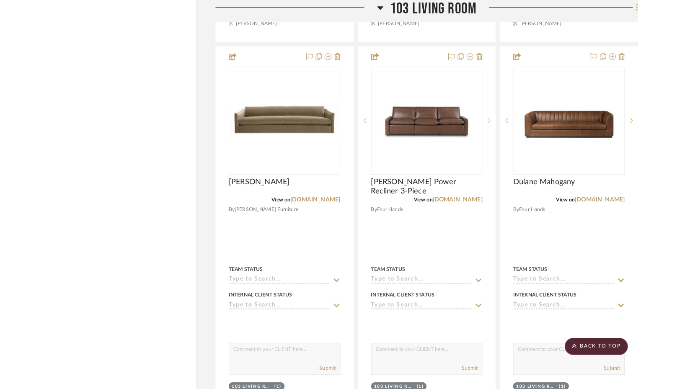
scroll to position [4138, 0]
